Goal: Information Seeking & Learning: Check status

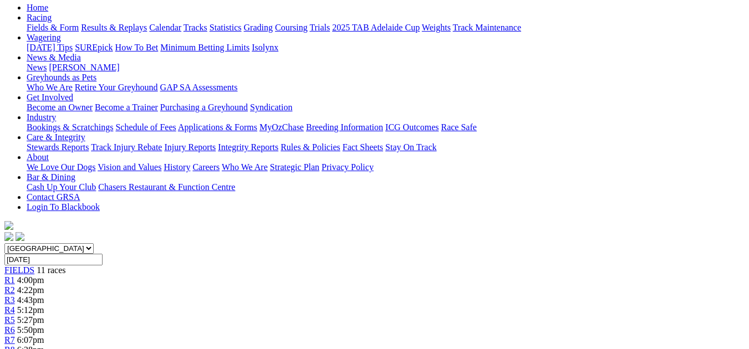
scroll to position [89, 0]
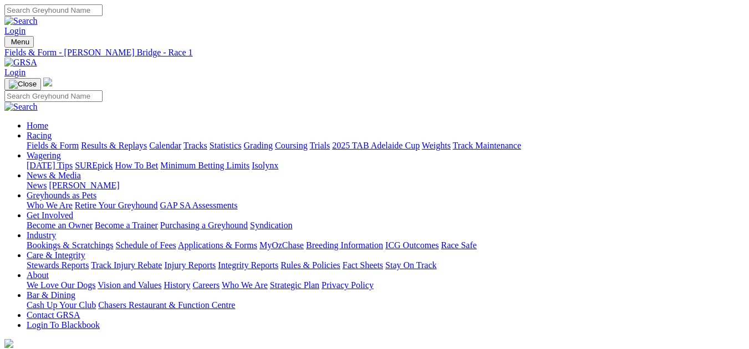
click at [142, 141] on link "Results & Replays" at bounding box center [114, 145] width 66 height 9
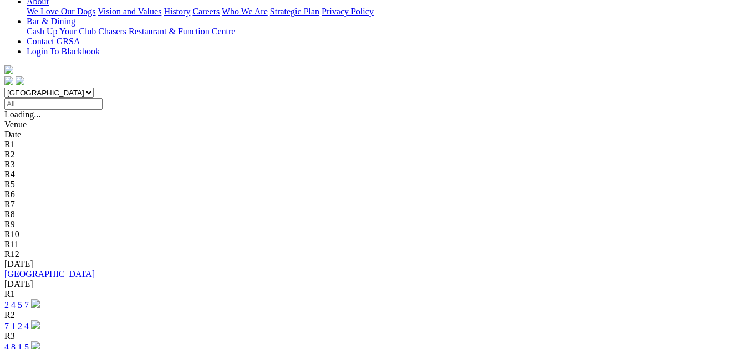
scroll to position [318, 0]
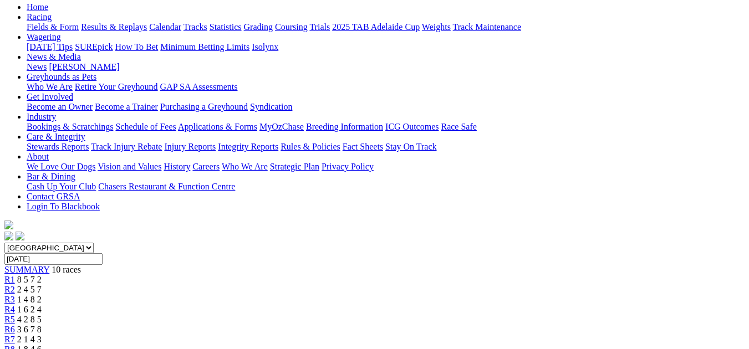
scroll to position [148, 0]
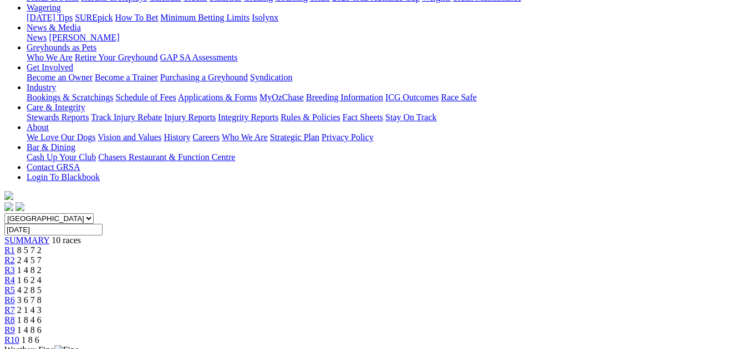
click at [19, 335] on span "R10" at bounding box center [11, 339] width 15 height 9
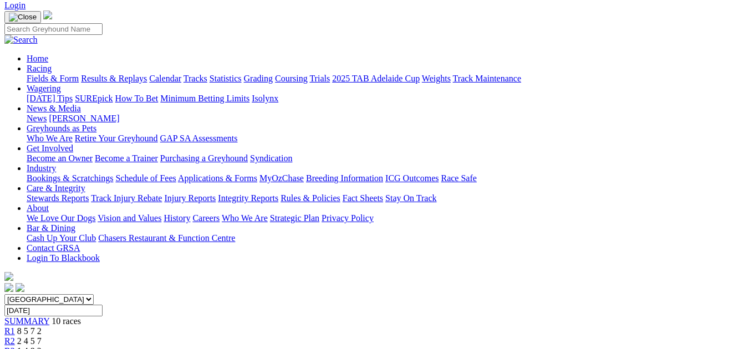
scroll to position [89, 0]
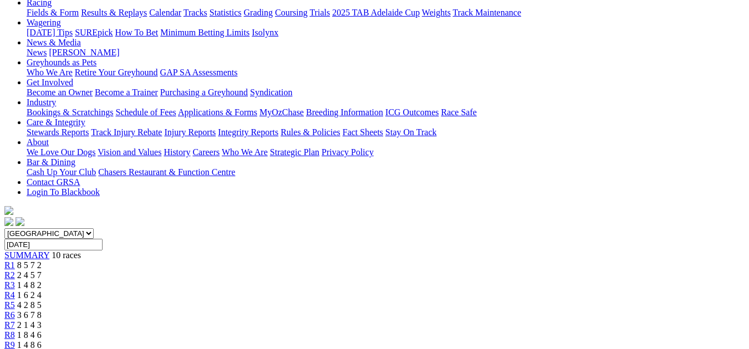
scroll to position [163, 0]
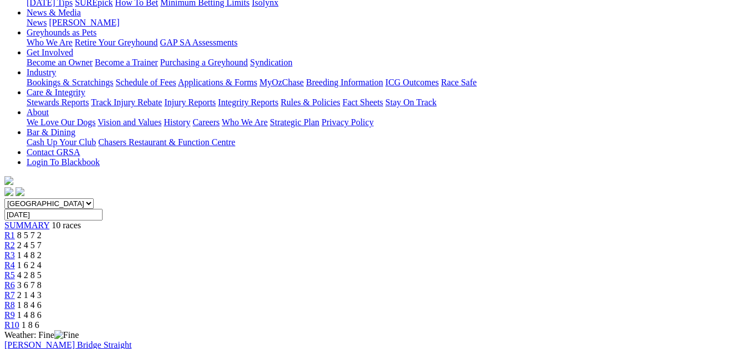
click at [15, 280] on link "R6" at bounding box center [9, 284] width 11 height 9
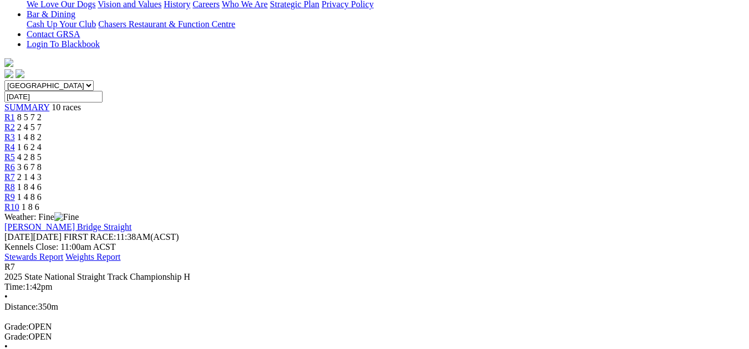
scroll to position [303, 0]
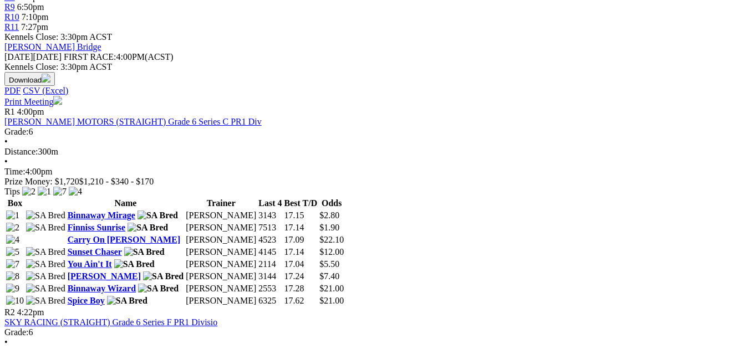
scroll to position [488, 0]
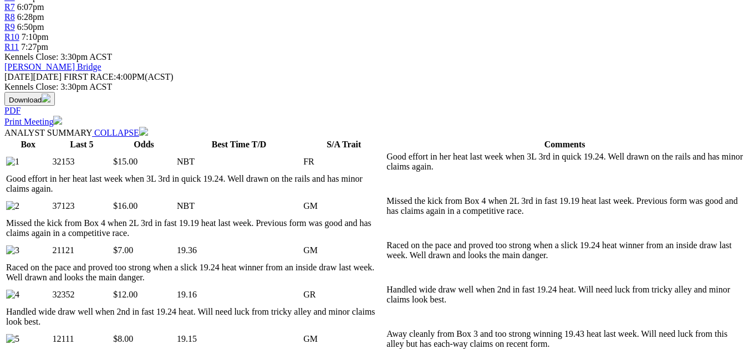
scroll to position [392, 0]
